Goal: Transaction & Acquisition: Purchase product/service

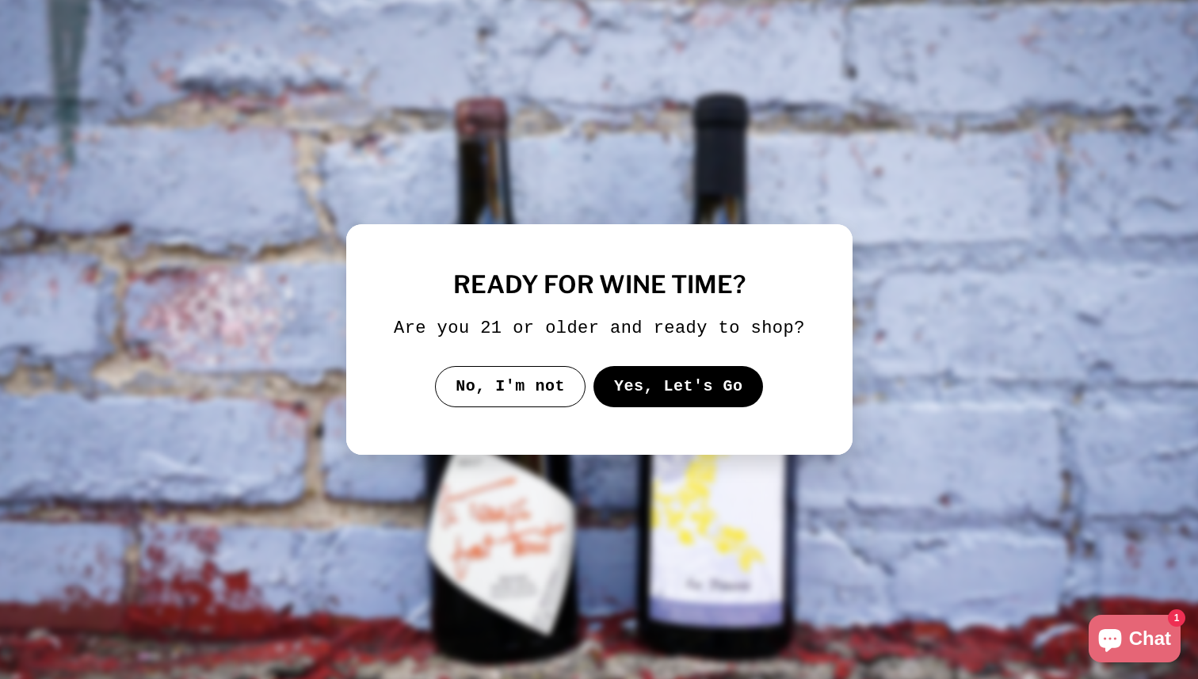
click at [734, 166] on img at bounding box center [599, 340] width 1234 height 700
click at [684, 399] on button "Yes, Let's Go" at bounding box center [678, 386] width 170 height 41
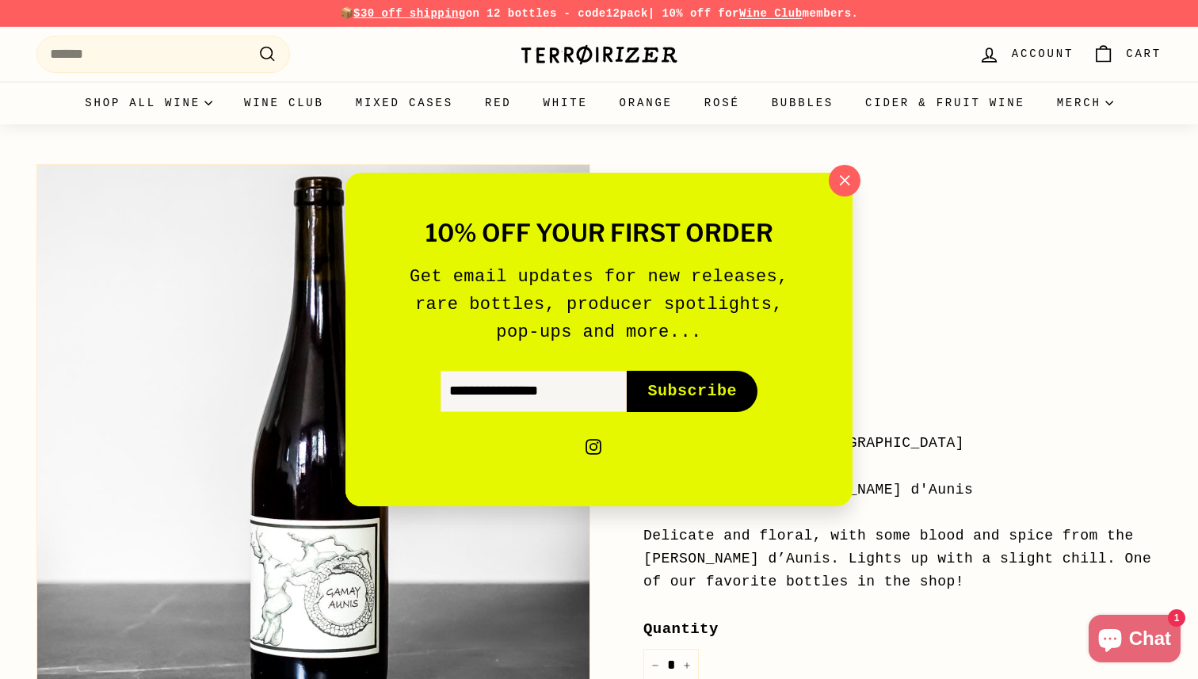
scroll to position [46, 0]
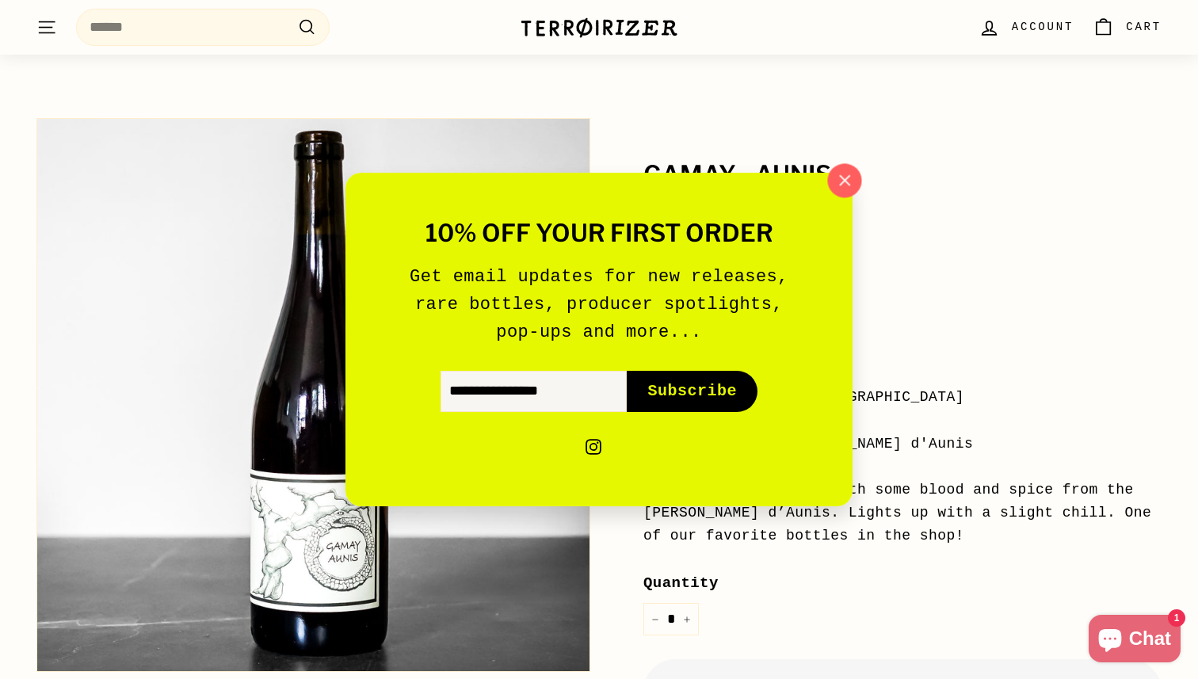
click at [841, 195] on button ""Close (esc)"" at bounding box center [844, 181] width 34 height 34
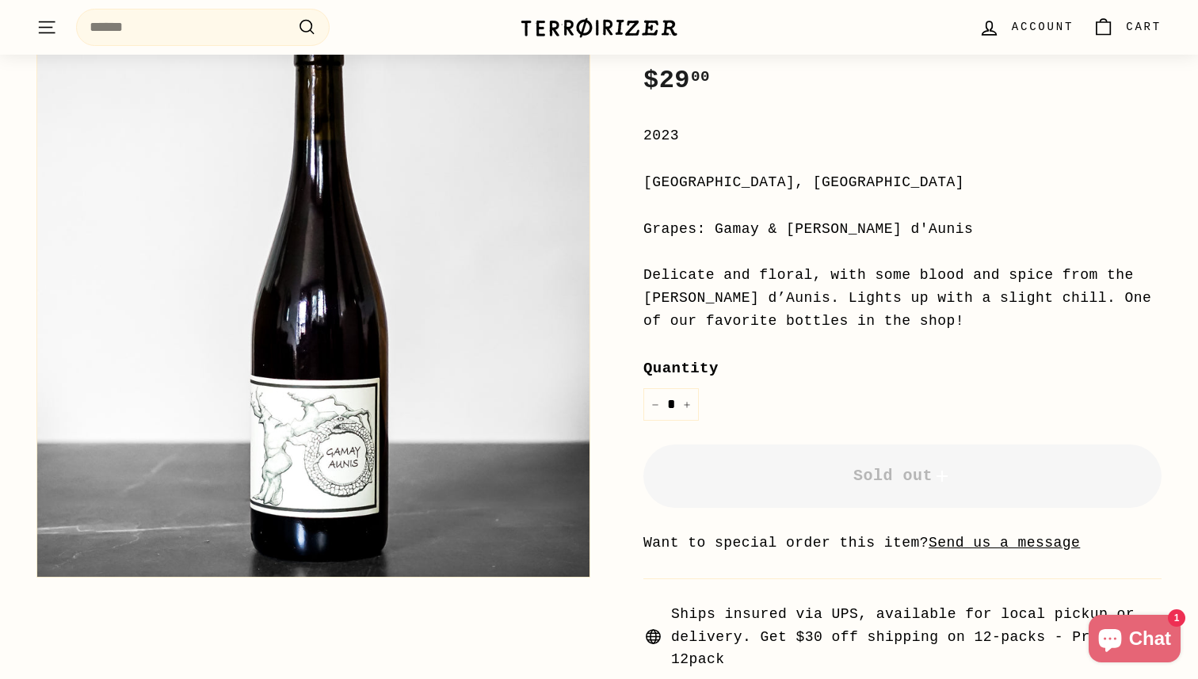
scroll to position [261, 0]
click at [798, 298] on div "Delicate and floral, with some blood and spice from the [PERSON_NAME] d’Aunis. …" at bounding box center [902, 297] width 518 height 68
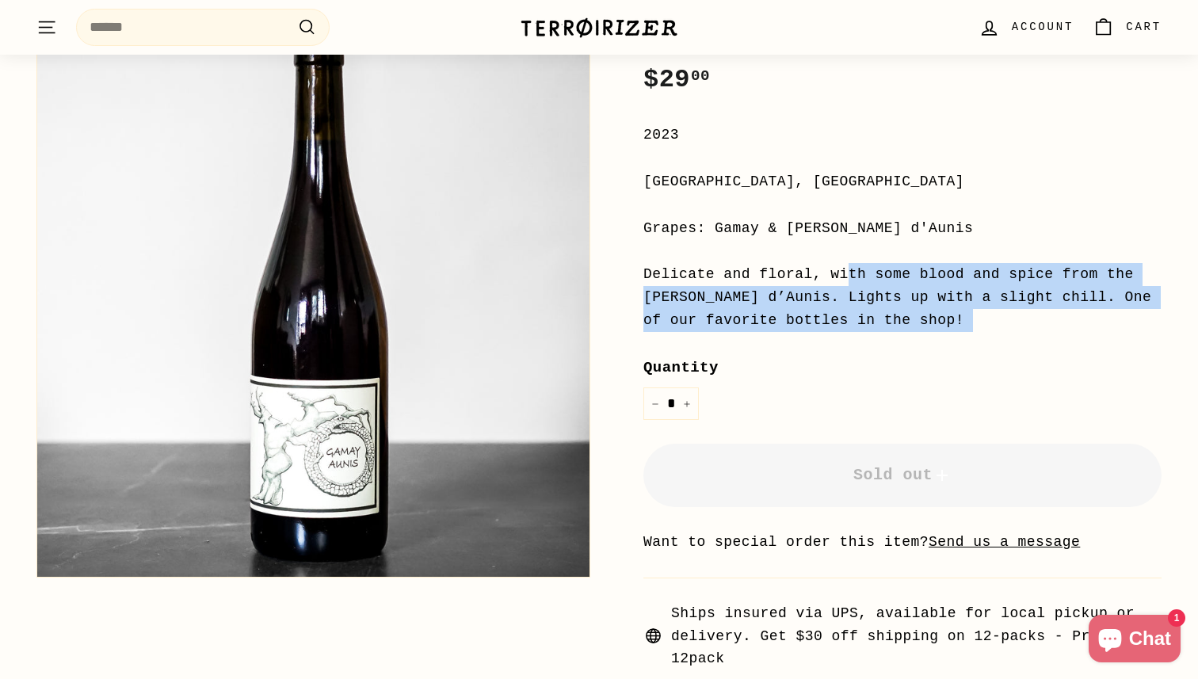
click at [798, 298] on div "Delicate and floral, with some blood and spice from the [PERSON_NAME] d’Aunis. …" at bounding box center [902, 297] width 518 height 68
click at [805, 298] on div "Delicate and floral, with some blood and spice from the [PERSON_NAME] d’Aunis. …" at bounding box center [902, 297] width 518 height 68
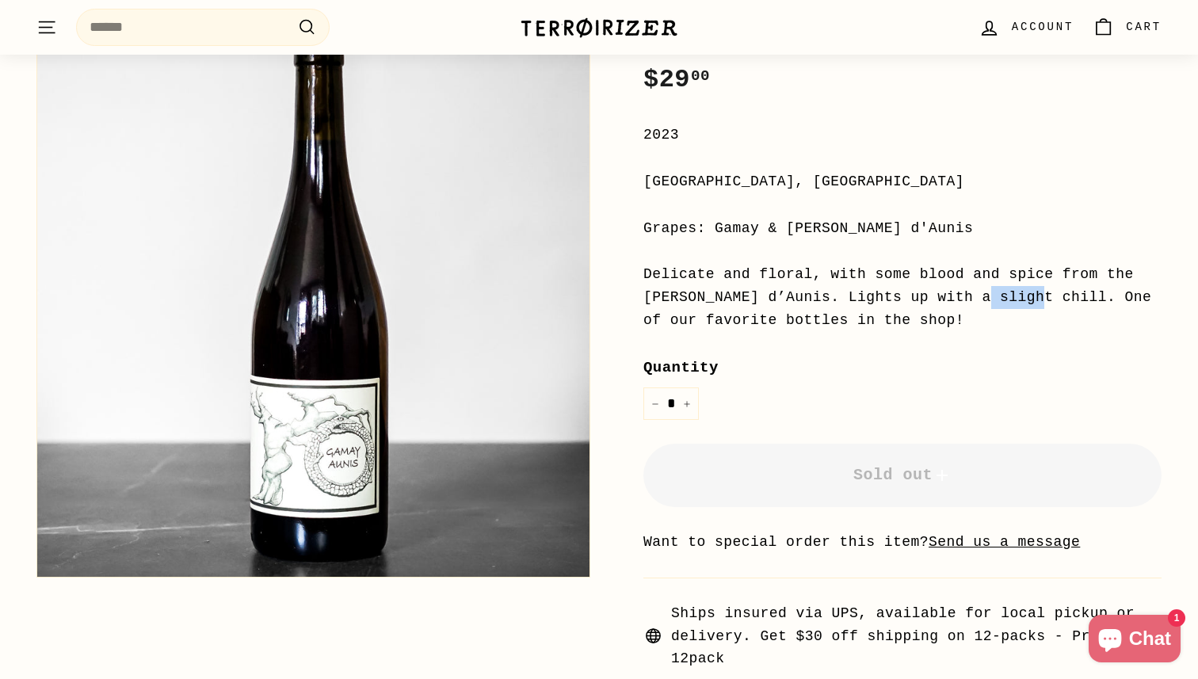
click at [805, 298] on div "Delicate and floral, with some blood and spice from the [PERSON_NAME] d’Aunis. …" at bounding box center [902, 297] width 518 height 68
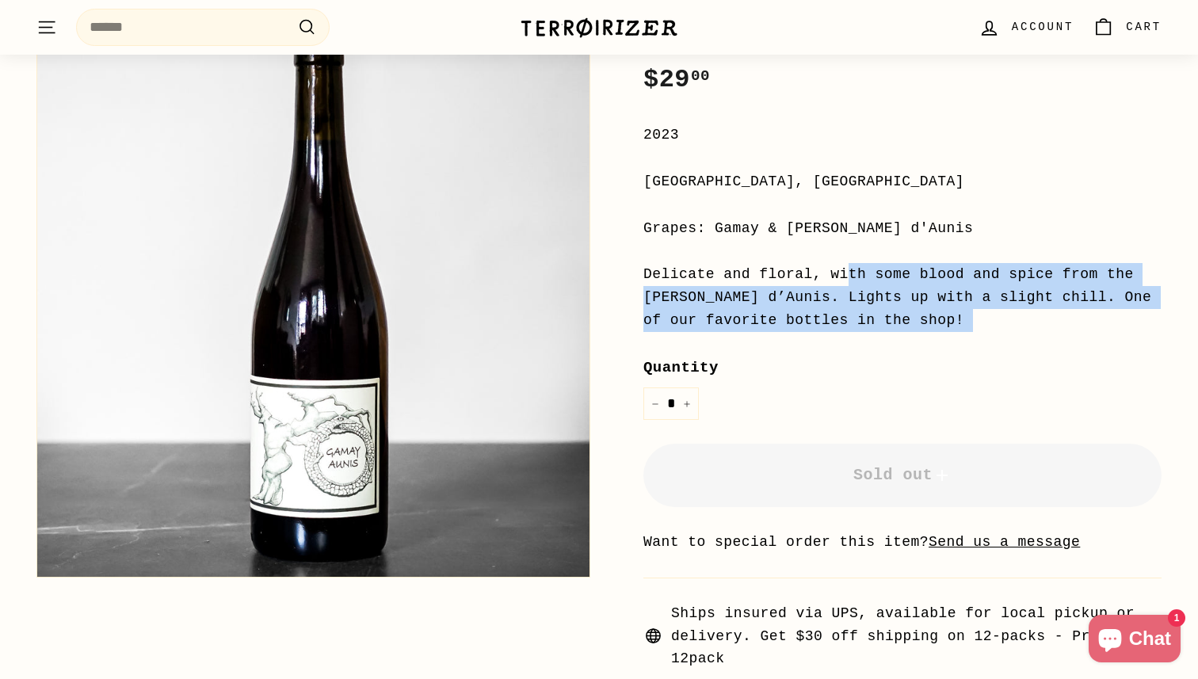
click at [805, 298] on div "Delicate and floral, with some blood and spice from the [PERSON_NAME] d’Aunis. …" at bounding box center [902, 297] width 518 height 68
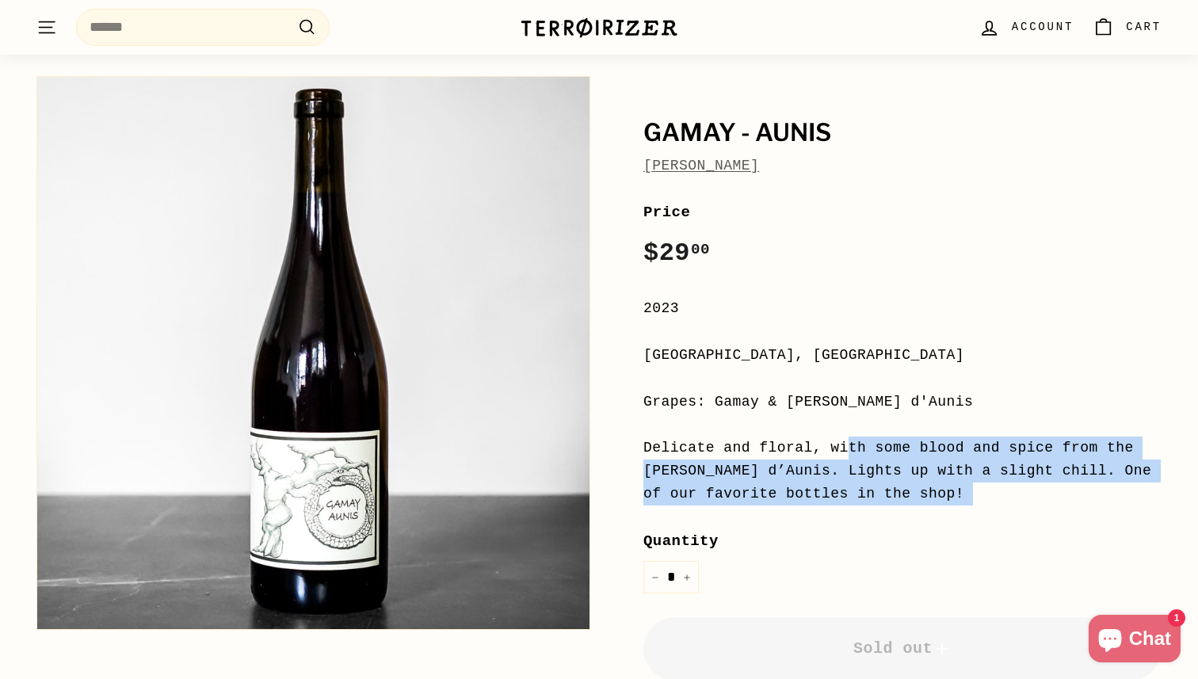
scroll to position [0, 0]
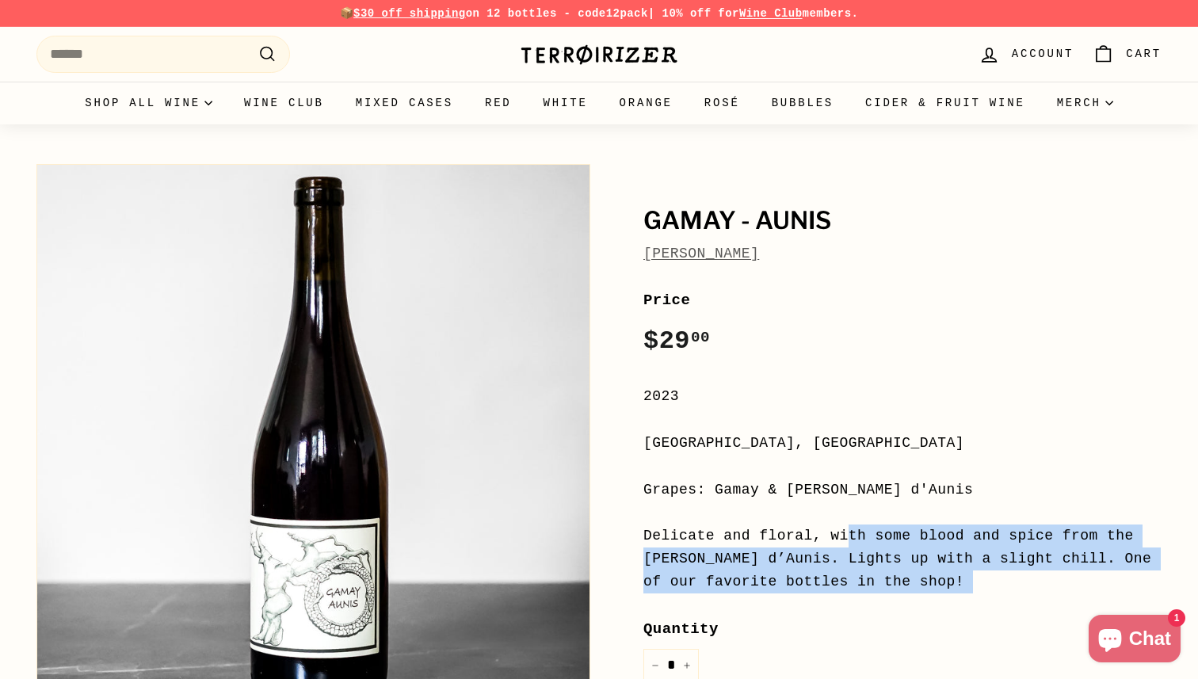
drag, startPoint x: 860, startPoint y: 259, endPoint x: 617, endPoint y: 201, distance: 249.2
click at [617, 201] on div "Gamay - Aunis Jean-Christophe Garnier Price Regular price $29 00 $29.00 / 2023 …" at bounding box center [885, 544] width 554 height 776
copy div "Gamay - Aunis Jean-Christophe Garnier"
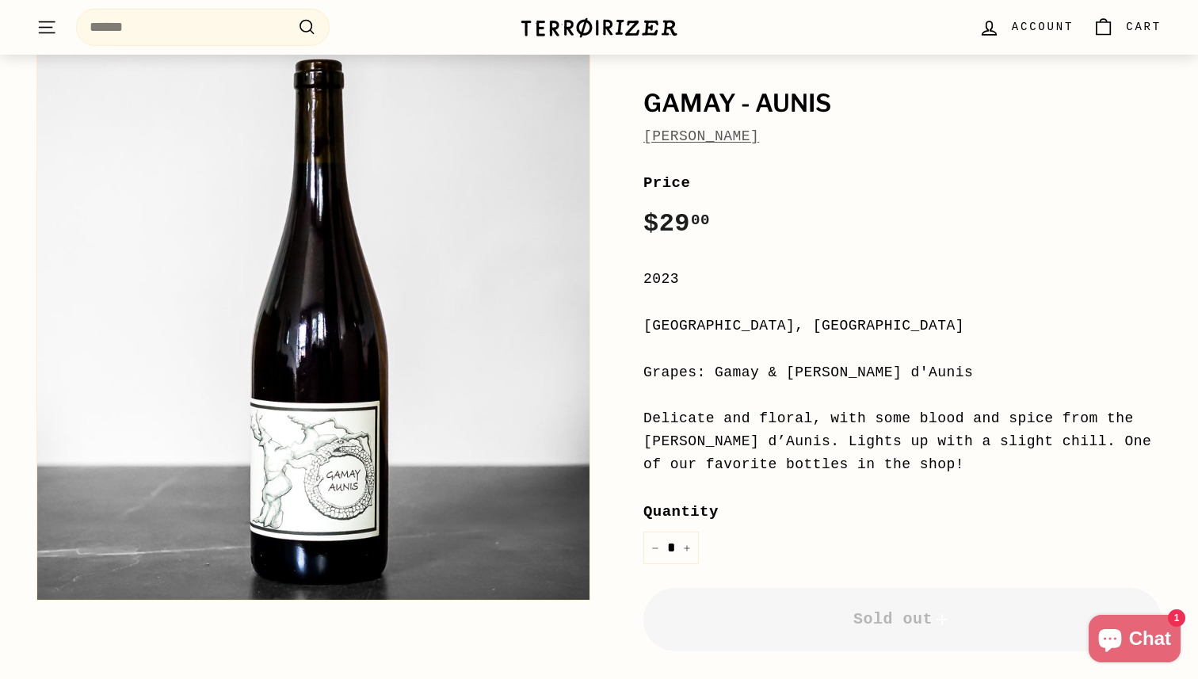
scroll to position [120, 0]
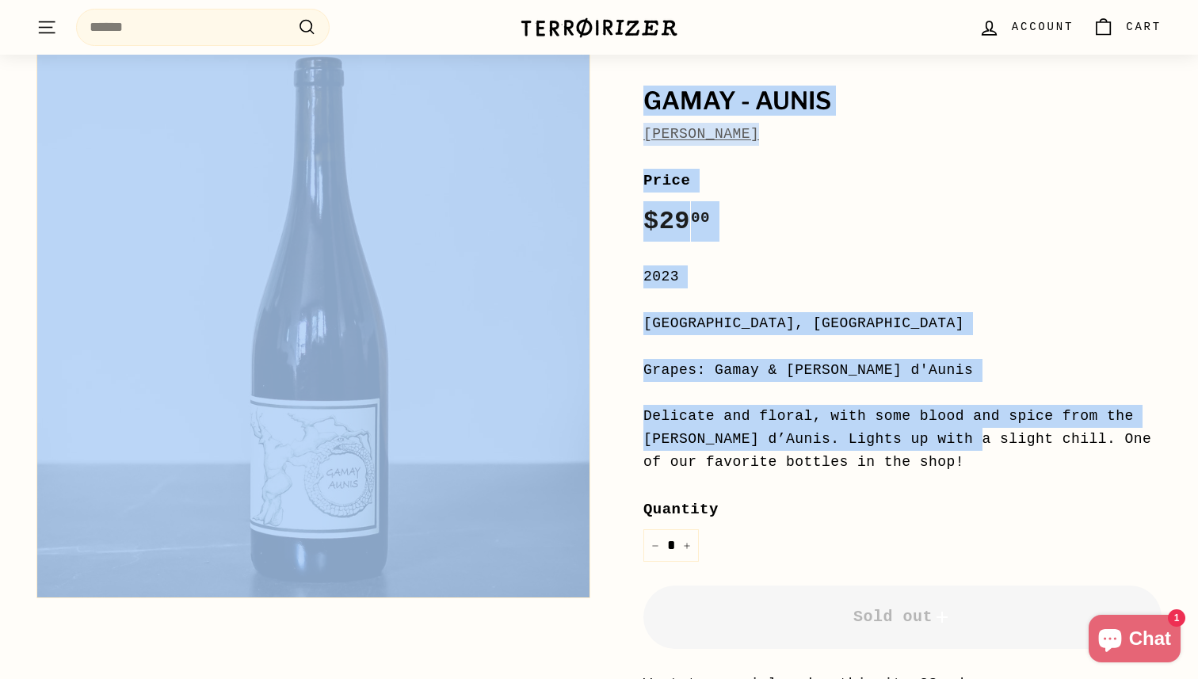
drag, startPoint x: 773, startPoint y: 440, endPoint x: 533, endPoint y: 452, distance: 240.4
click at [533, 452] on div "Gamay - Aunis [PERSON_NAME] Price Regular price $29 00 $29.00 / 2023 [GEOGRAPHI…" at bounding box center [590, 435] width 1142 height 799
